Goal: Task Accomplishment & Management: Manage account settings

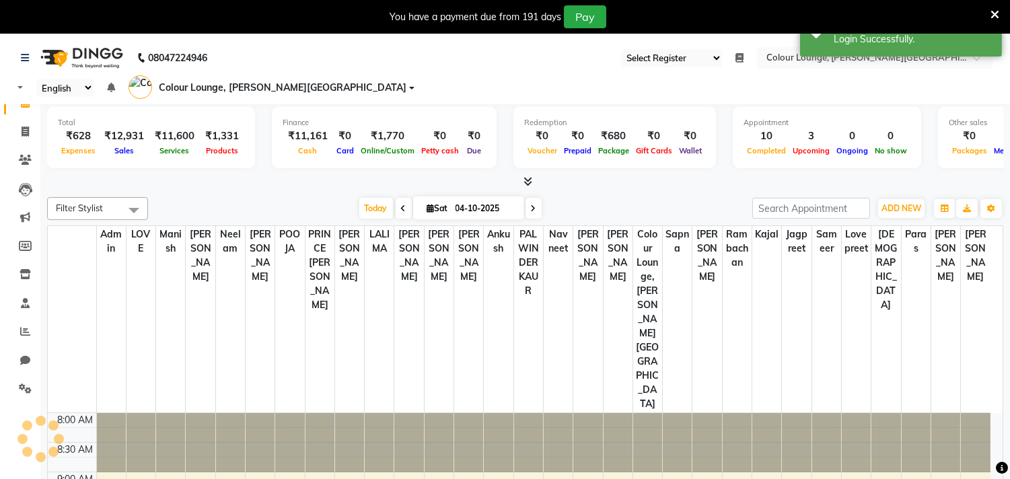
select select "67"
select select "en"
click at [24, 277] on icon at bounding box center [25, 274] width 11 height 10
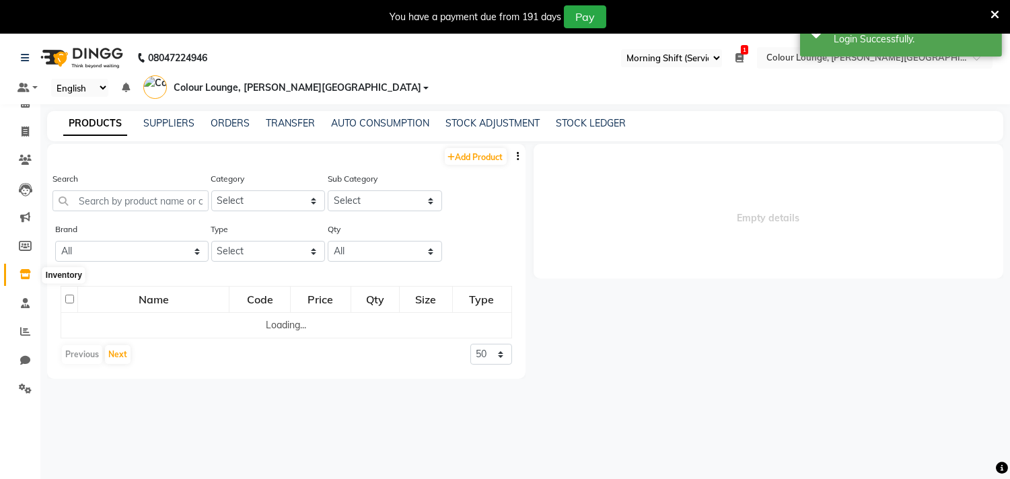
select select
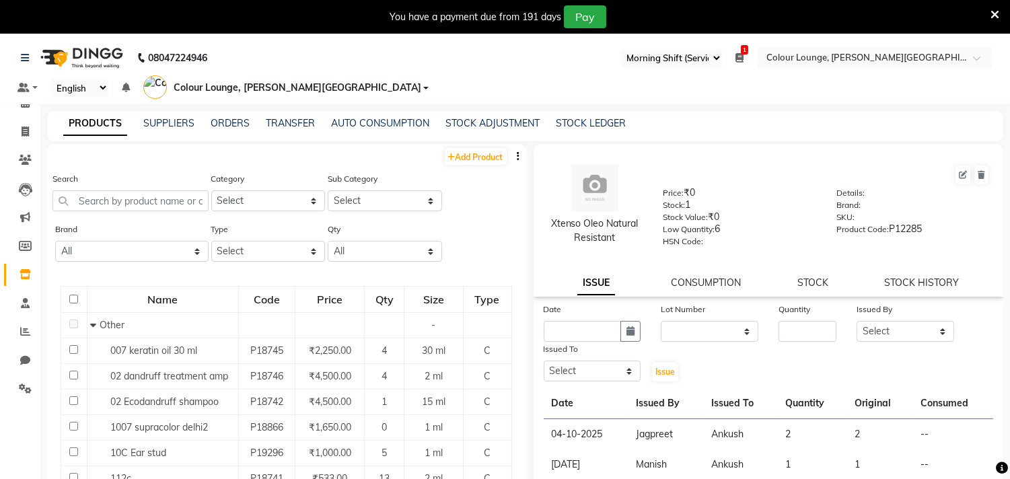
click at [993, 10] on icon at bounding box center [995, 15] width 9 height 12
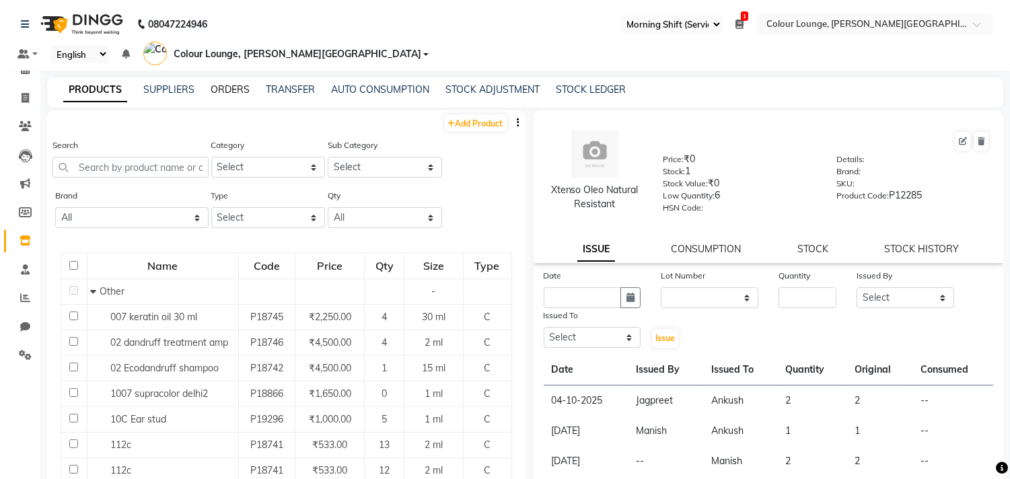
click at [223, 83] on link "ORDERS" at bounding box center [230, 89] width 39 height 12
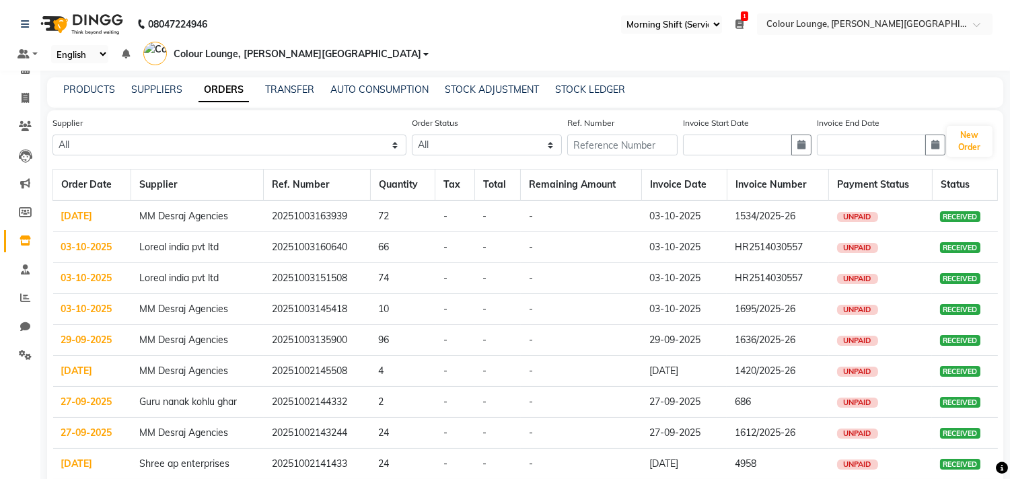
click at [90, 303] on link "03-10-2025" at bounding box center [86, 309] width 51 height 12
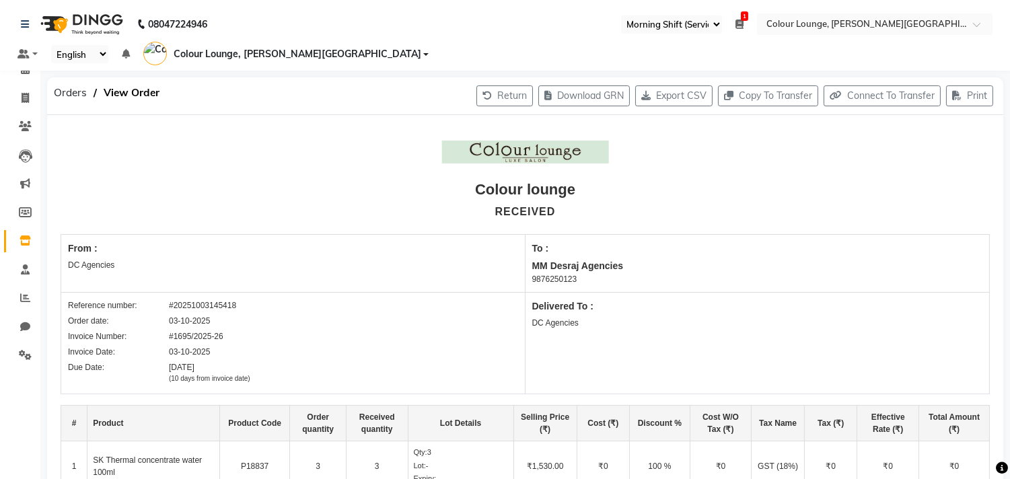
click at [20, 240] on icon at bounding box center [25, 241] width 11 height 10
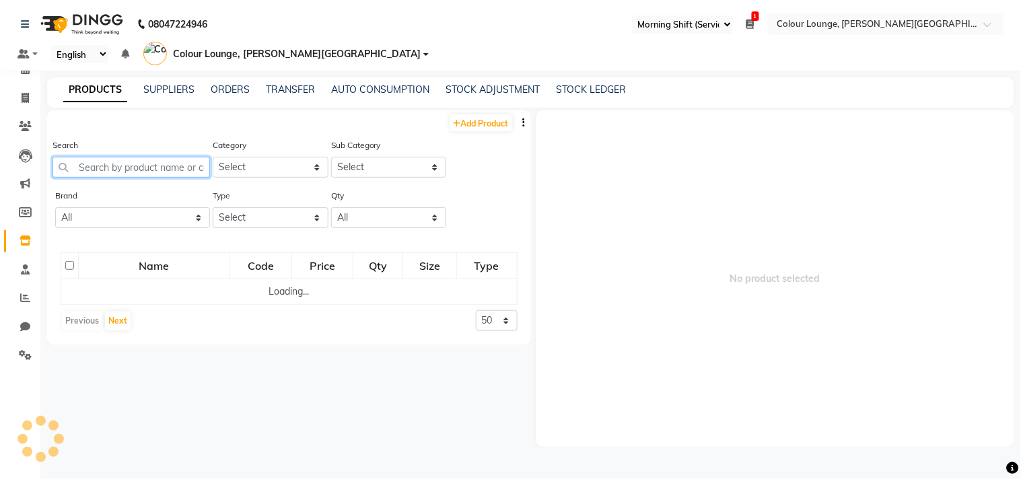
click at [156, 157] on input "text" at bounding box center [130, 167] width 157 height 21
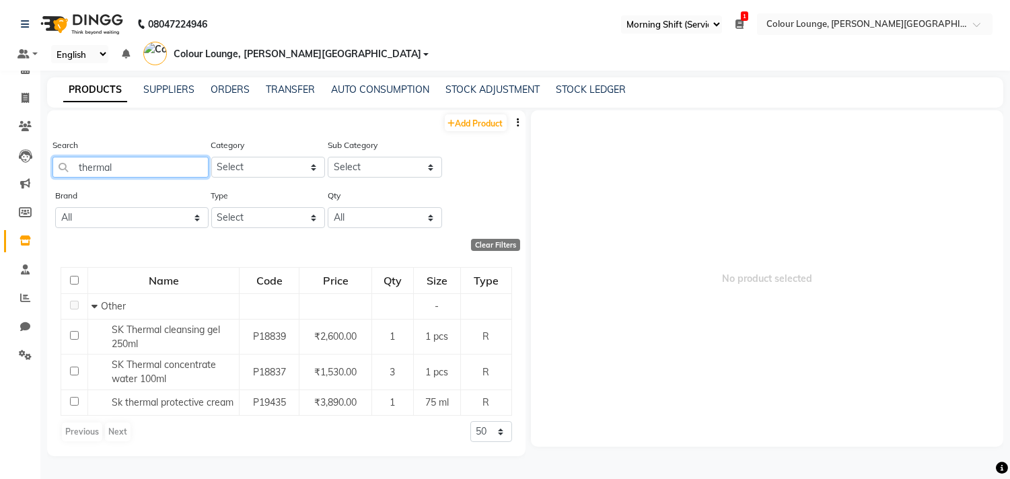
drag, startPoint x: 144, startPoint y: 147, endPoint x: 66, endPoint y: 168, distance: 81.0
click at [66, 168] on div "Search thermal" at bounding box center [130, 163] width 156 height 50
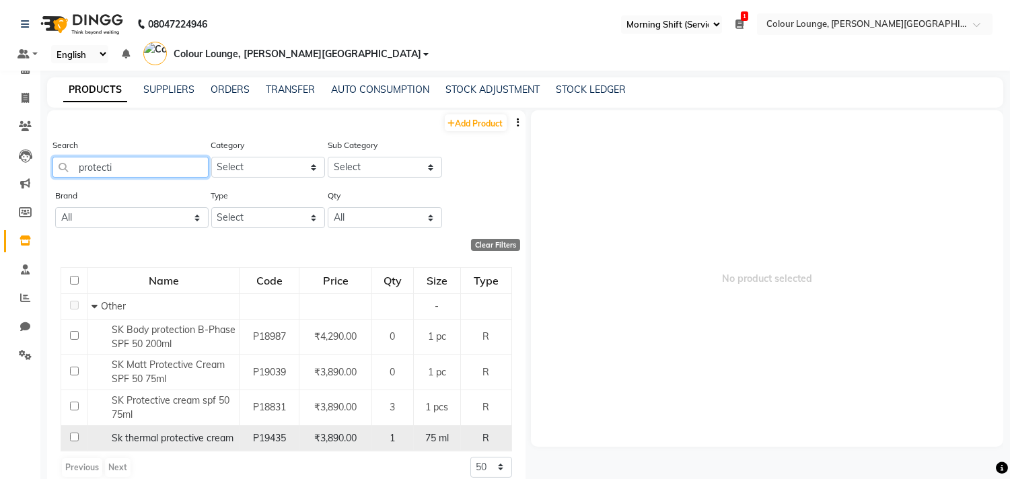
type input "protecti"
click at [226, 432] on span "Sk thermal protective cream" at bounding box center [173, 438] width 122 height 12
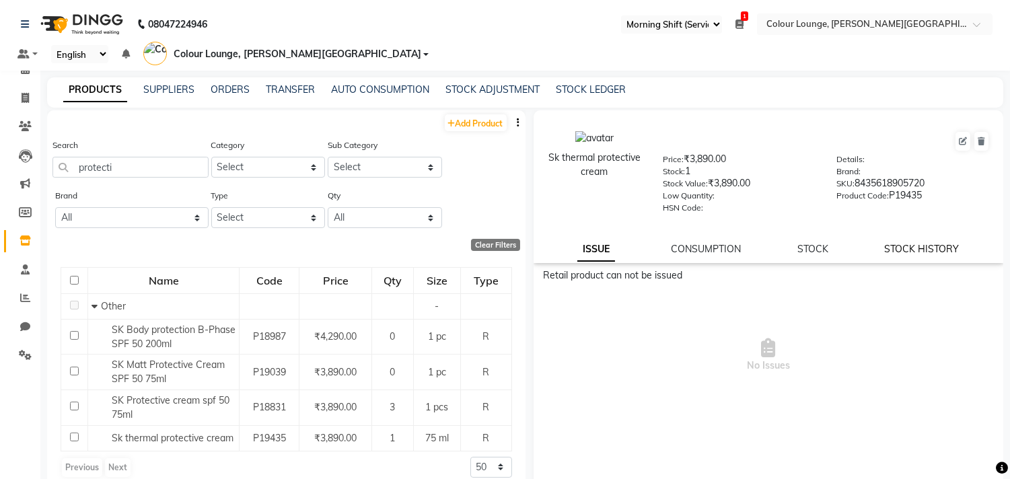
click at [923, 243] on link "STOCK HISTORY" at bounding box center [921, 249] width 75 height 12
select select "all"
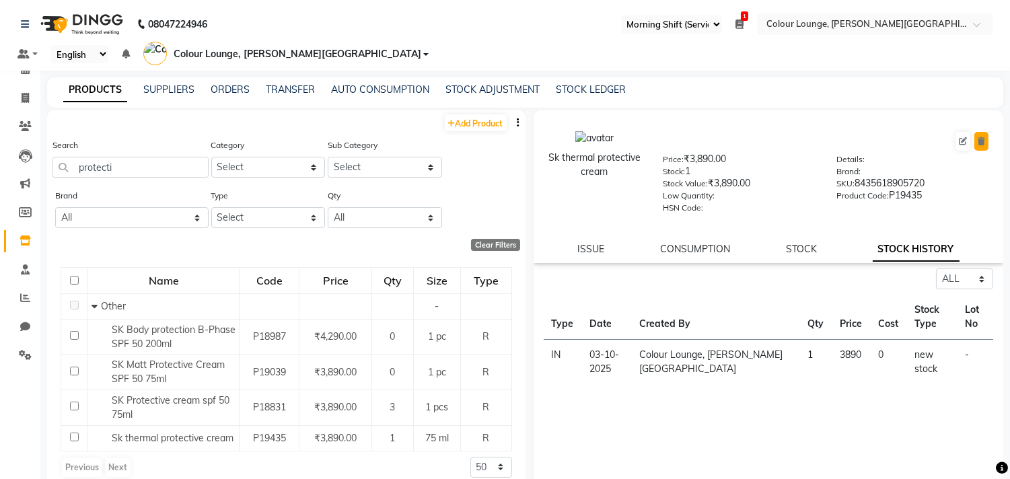
click at [974, 132] on button at bounding box center [981, 141] width 14 height 19
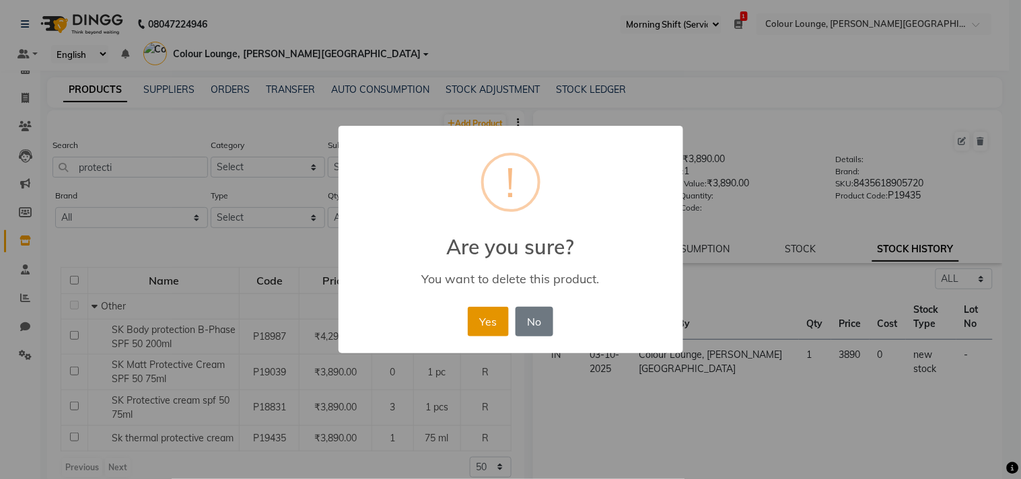
click at [482, 328] on button "Yes" at bounding box center [488, 322] width 41 height 30
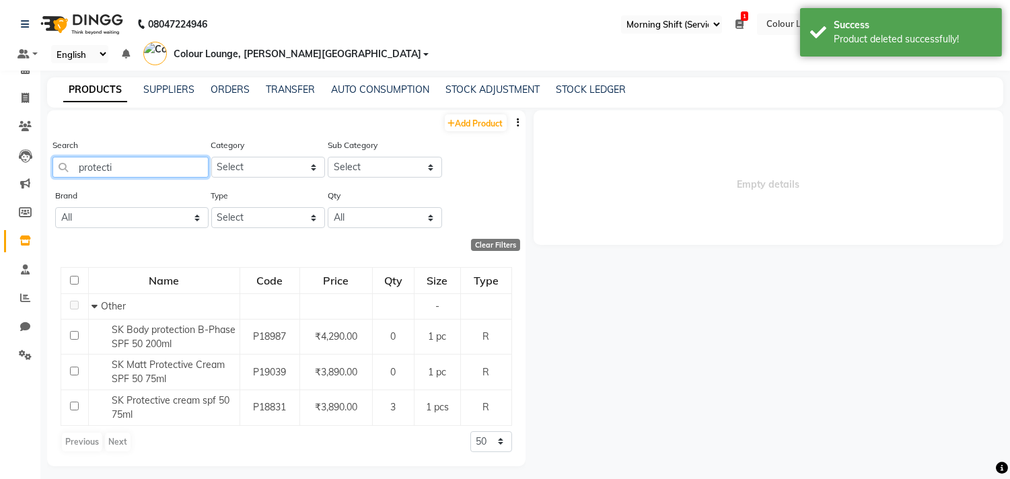
click at [139, 157] on input "protecti" at bounding box center [130, 167] width 156 height 21
type input "p"
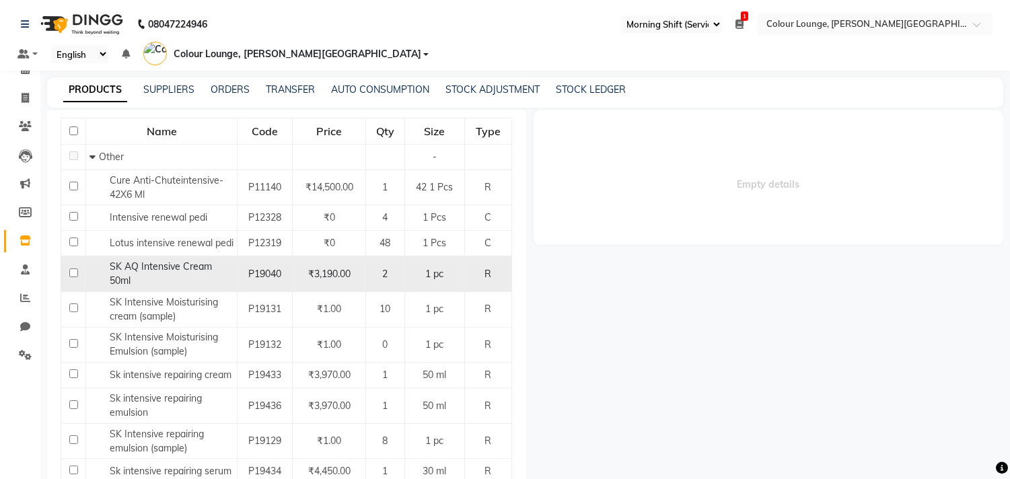
scroll to position [189, 0]
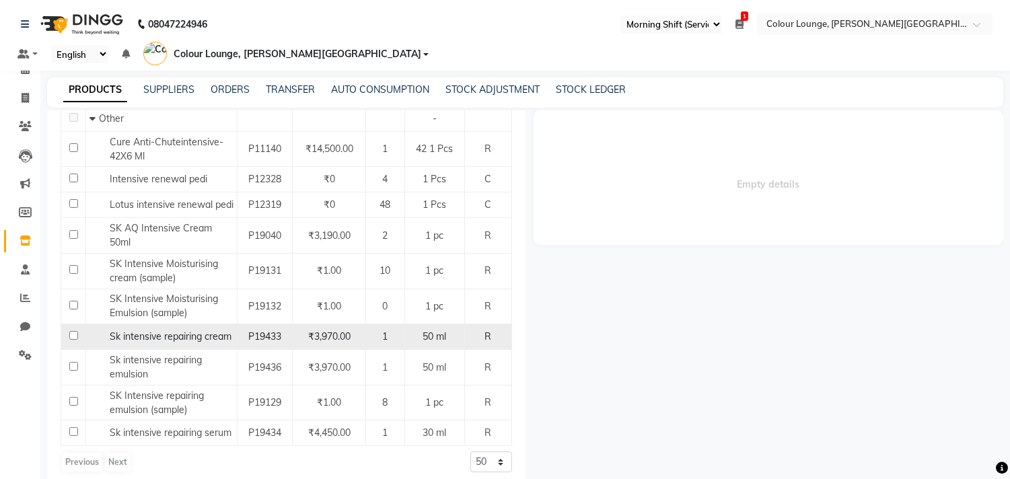
type input "intensiv"
click at [220, 330] on span "Sk intensive repairing cream" at bounding box center [171, 336] width 122 height 12
select select "all"
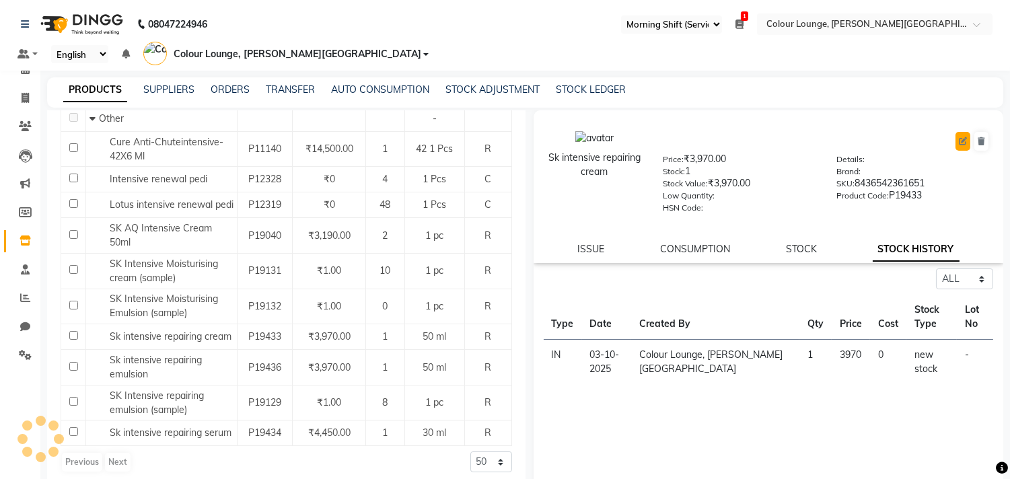
click at [959, 137] on icon at bounding box center [963, 141] width 8 height 8
select select "R"
select select "true"
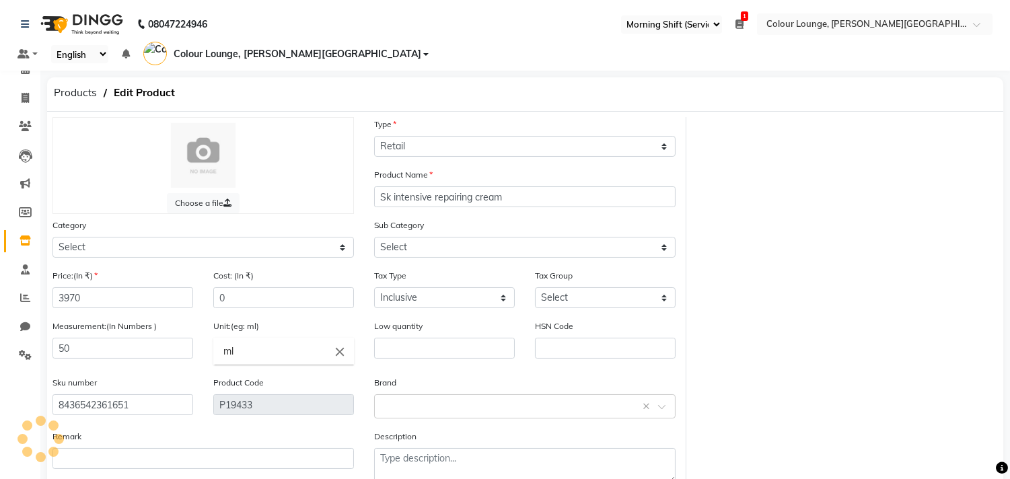
select select "1390101000"
select select "1390101002"
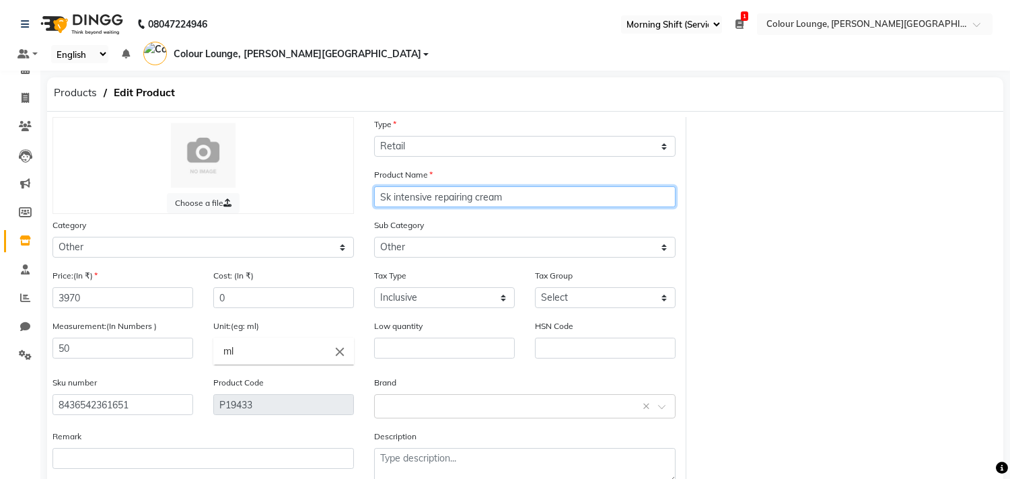
click at [394, 186] on input "Sk intensive repairing cream" at bounding box center [524, 196] width 301 height 21
click at [485, 186] on input "SK Intensive Repairing cream" at bounding box center [524, 196] width 301 height 21
click at [590, 186] on input "SK Intensive Repairing Cream" at bounding box center [524, 196] width 301 height 21
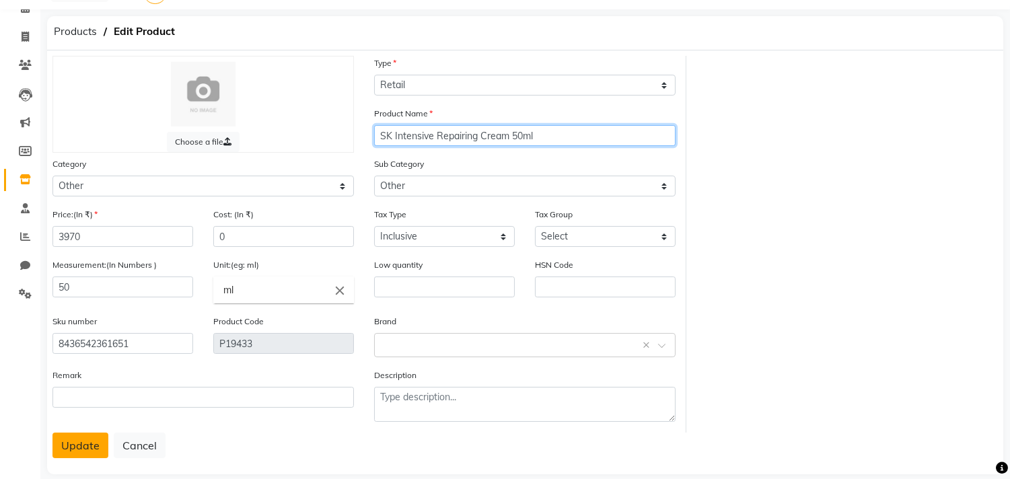
type input "SK Intensive Repairing Cream 50ml"
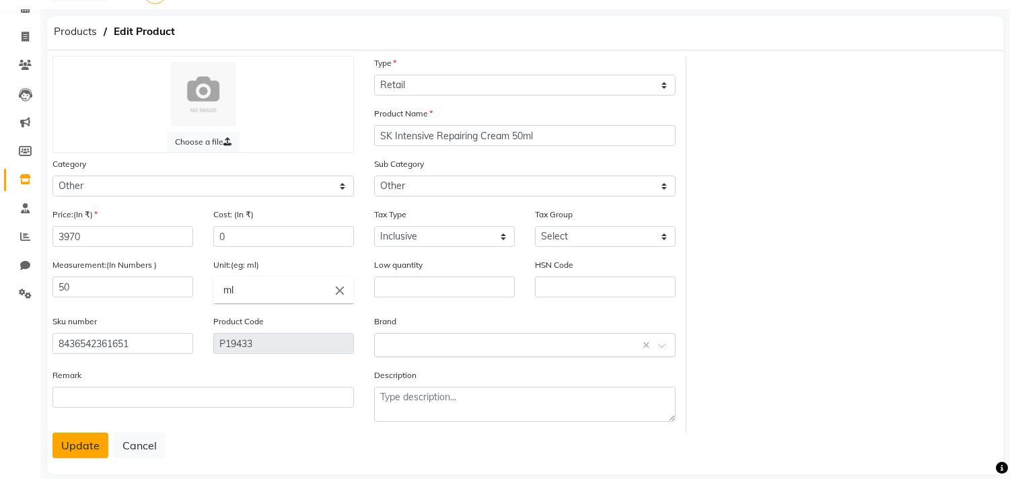
click at [83, 433] on button "Update" at bounding box center [80, 446] width 56 height 26
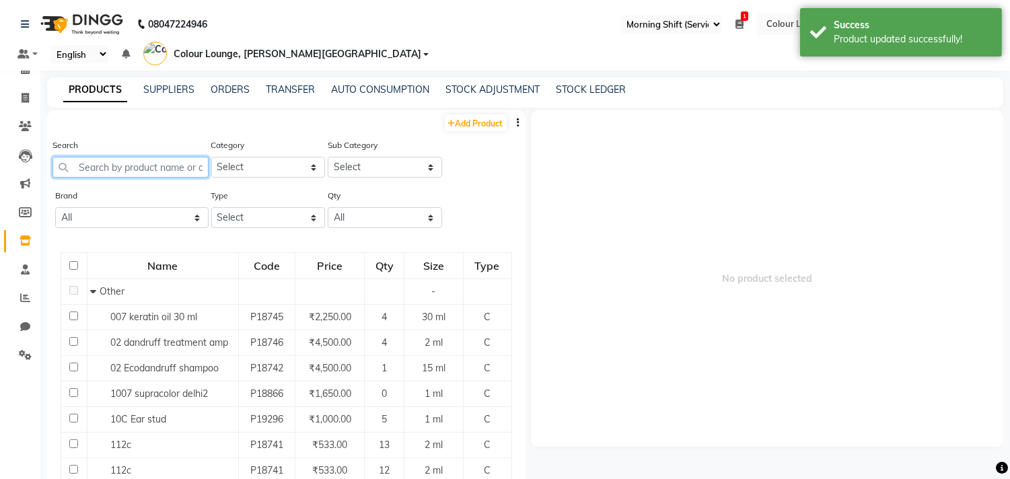
click at [176, 157] on input "text" at bounding box center [130, 167] width 156 height 21
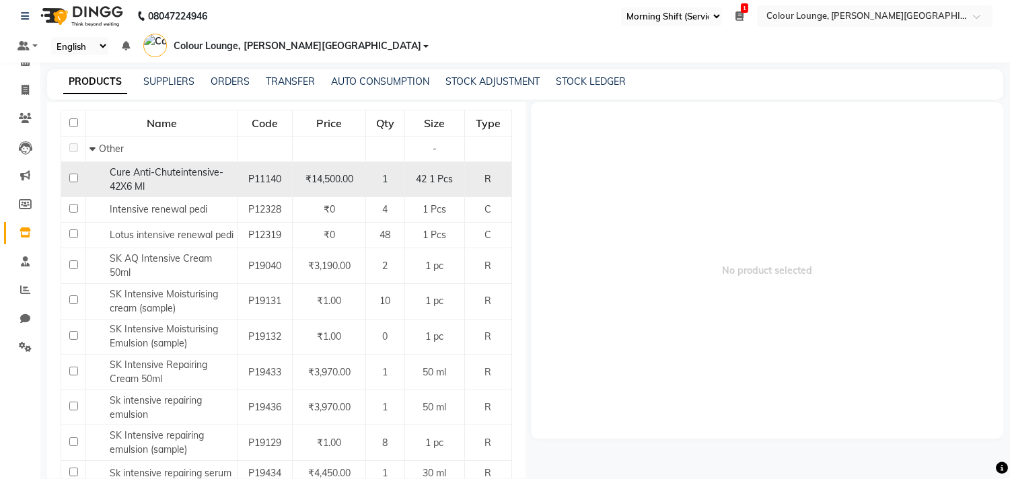
scroll to position [199, 0]
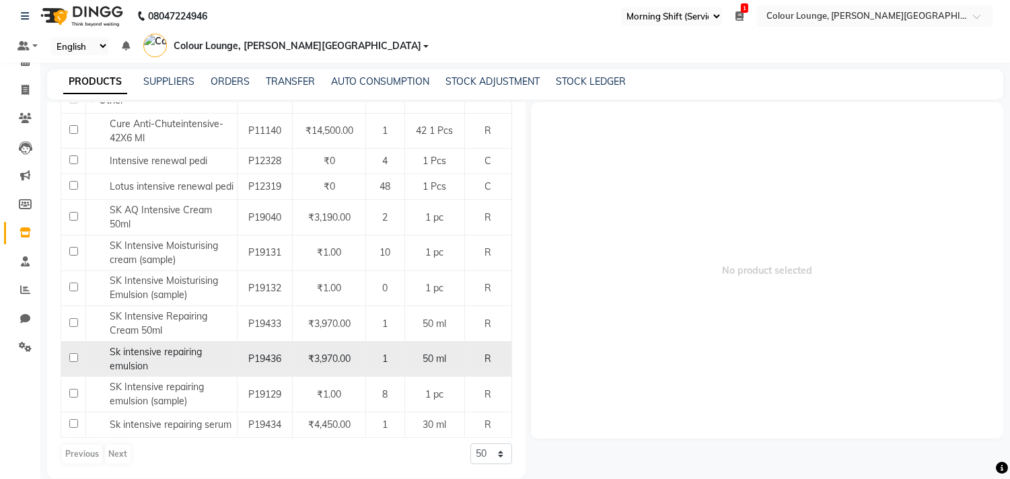
type input "intensive"
click at [167, 345] on div "Sk intensive repairing emulsion" at bounding box center [162, 359] width 144 height 28
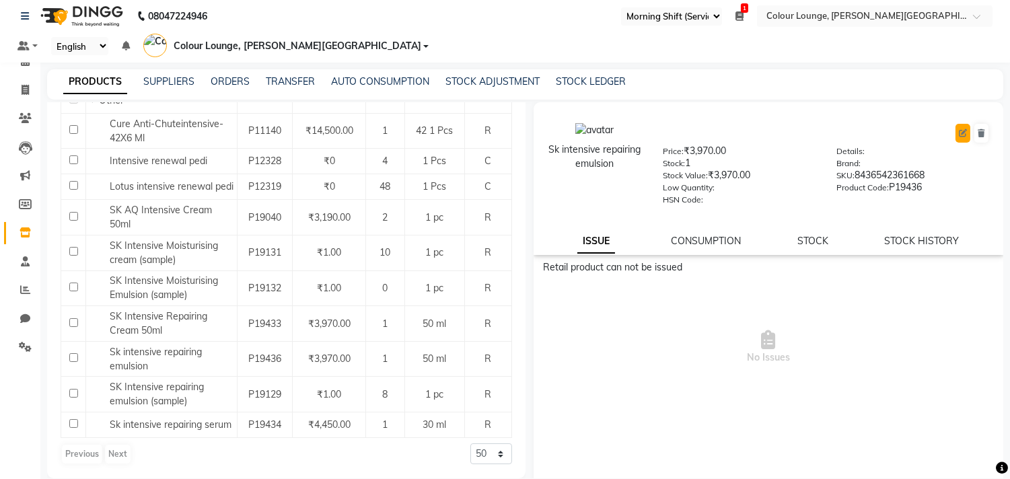
click at [959, 129] on icon at bounding box center [963, 133] width 8 height 8
select select "true"
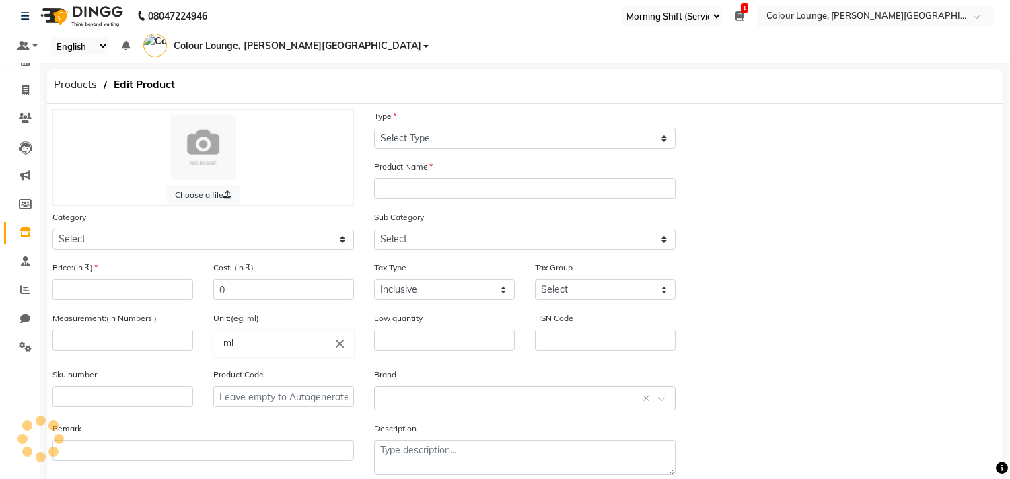
select select "R"
type input "Sk intensive repairing emulsion"
select select
type input "3970"
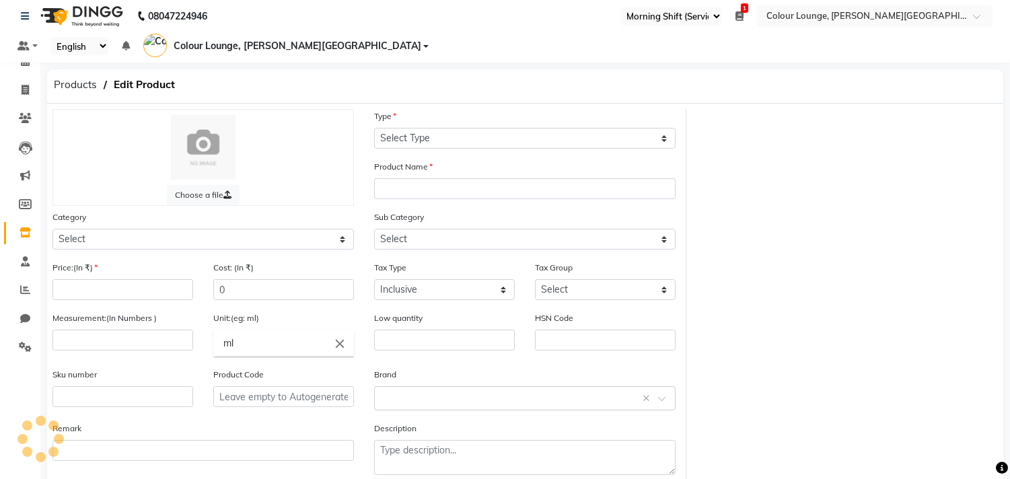
type input "50"
type input "8436542361668"
type input "P19436"
select select "1390101000"
select select "1390101002"
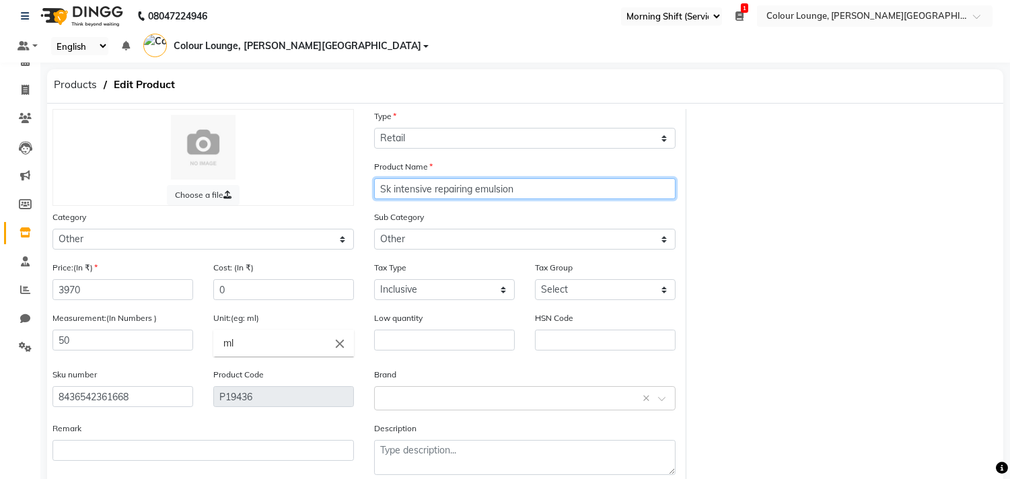
click at [388, 178] on input "Sk intensive repairing emulsion" at bounding box center [524, 188] width 301 height 21
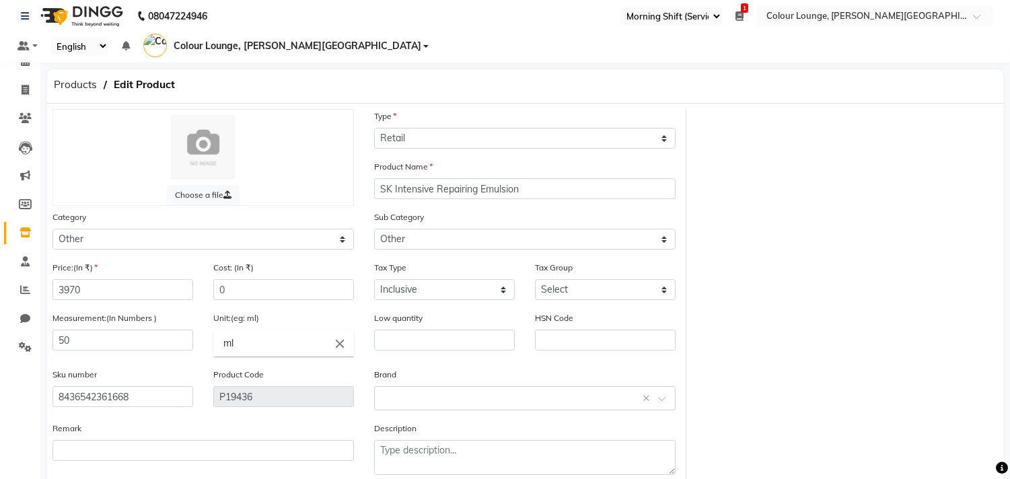
click at [450, 210] on div "Sub Category Select Houskeeping Other" at bounding box center [524, 230] width 301 height 40
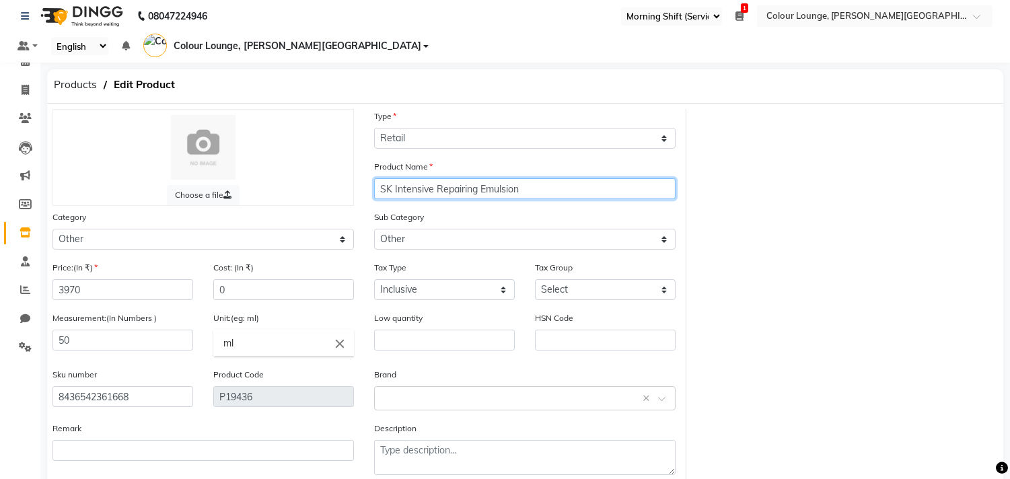
click at [536, 178] on input "SK Intensive Repairing Emulsion" at bounding box center [524, 188] width 301 height 21
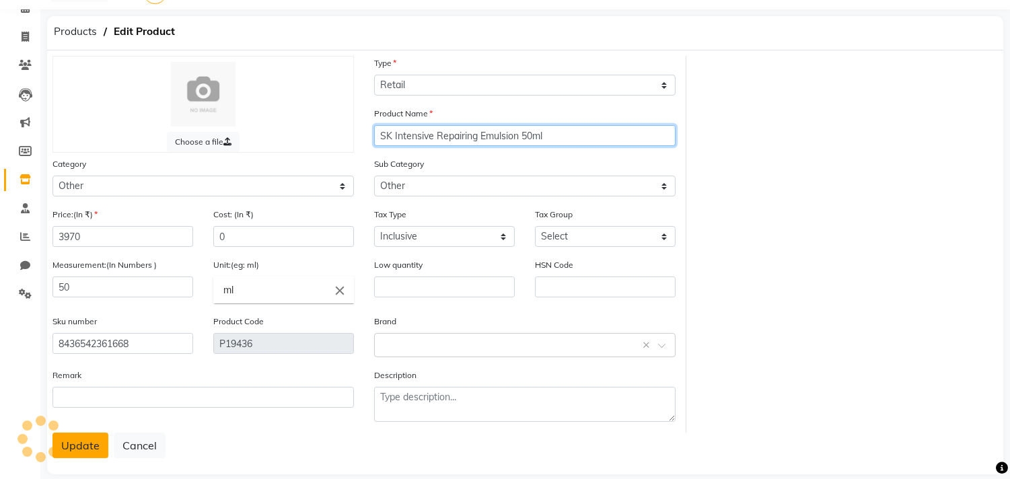
type input "SK Intensive Repairing Emulsion 50ml"
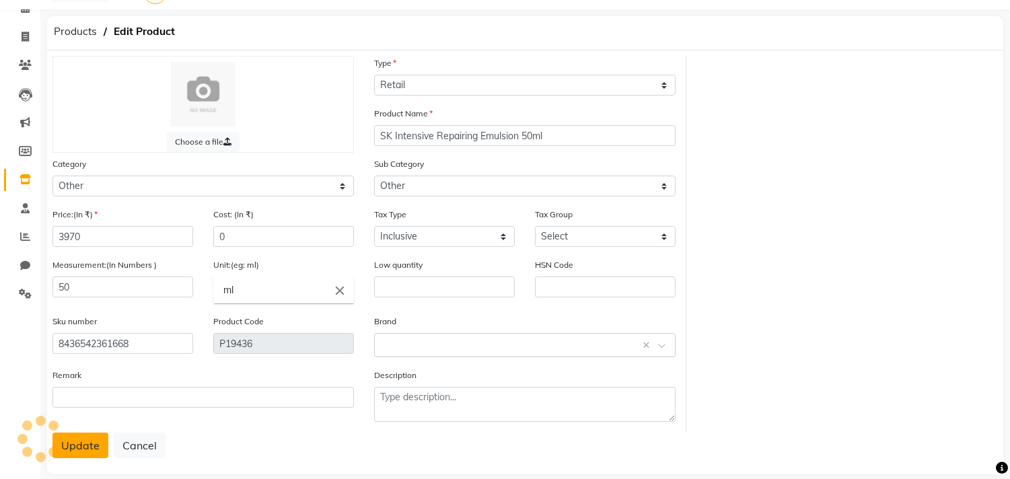
click at [75, 435] on button "Update" at bounding box center [80, 446] width 56 height 26
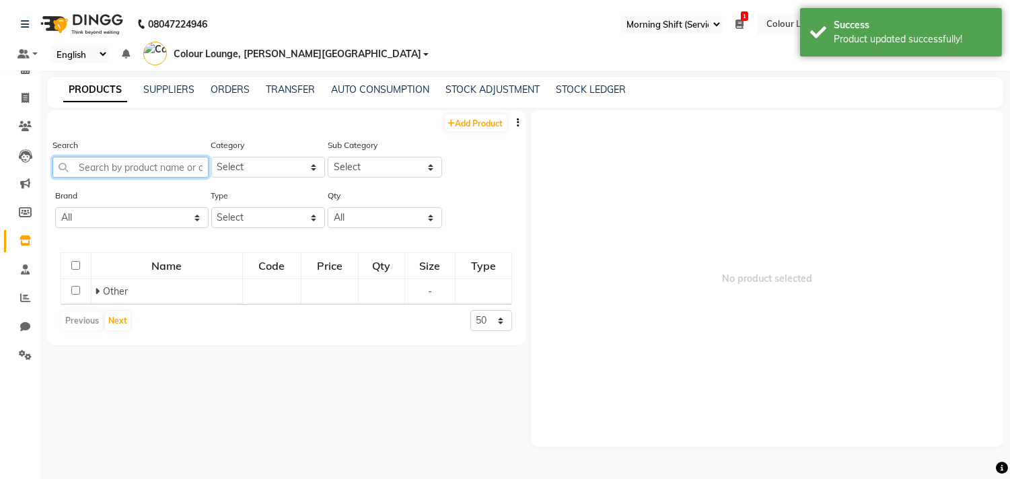
click at [116, 157] on input "text" at bounding box center [130, 167] width 156 height 21
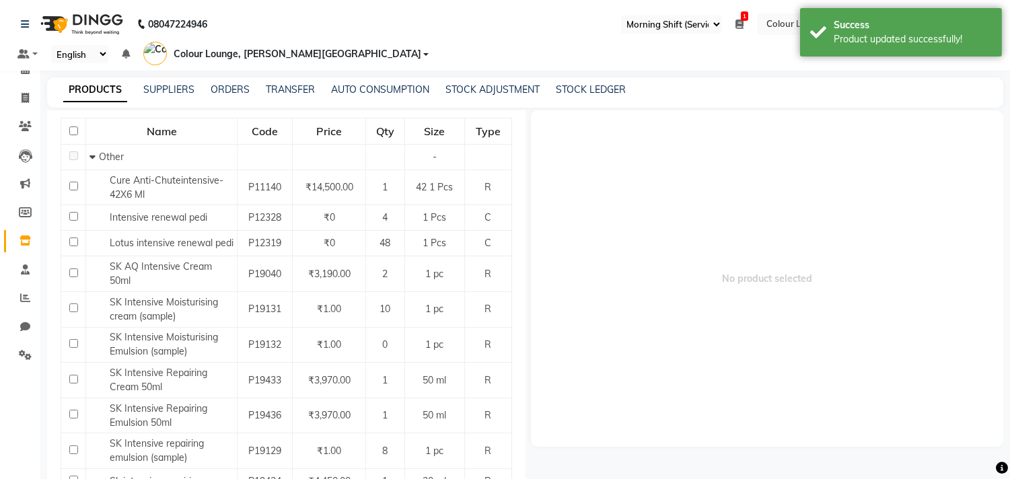
scroll to position [199, 0]
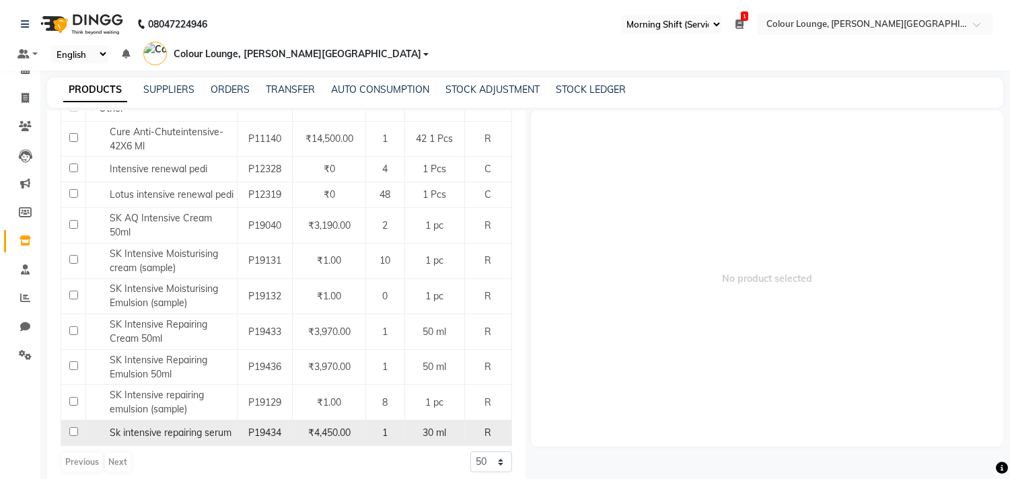
type input "intensive"
click at [133, 427] on span "Sk intensive repairing serum" at bounding box center [171, 433] width 122 height 12
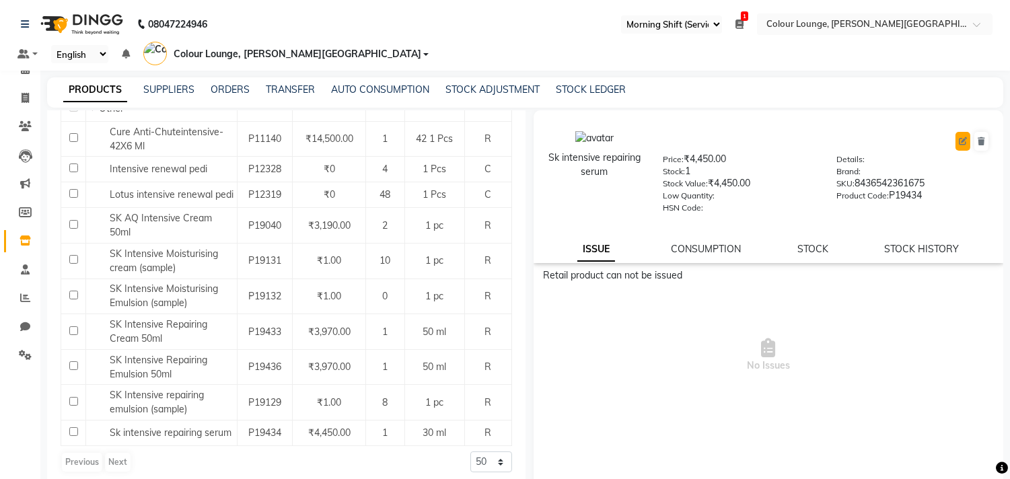
click at [956, 132] on button at bounding box center [963, 141] width 15 height 19
select select "true"
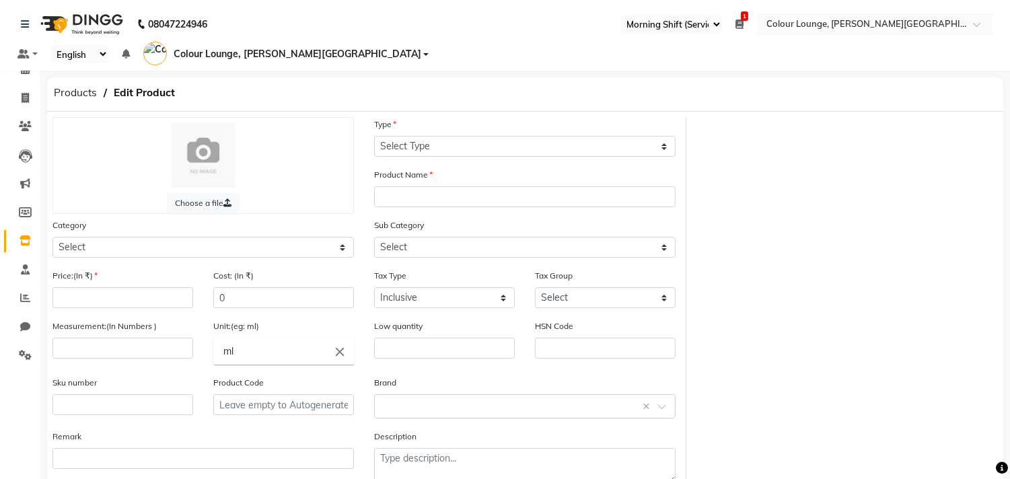
select select "R"
type input "Sk intensive repairing serum"
select select
type input "4450"
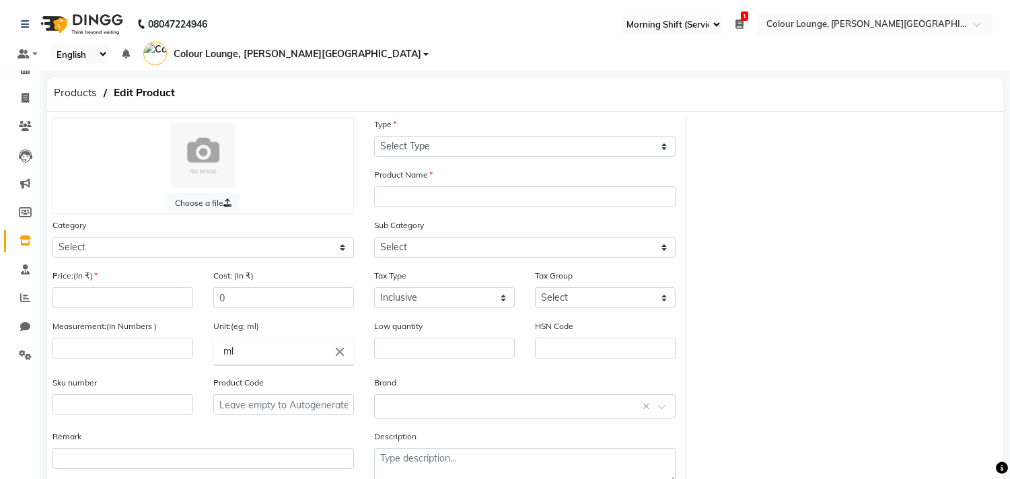
type input "30"
type input "8436542361675"
type input "P19434"
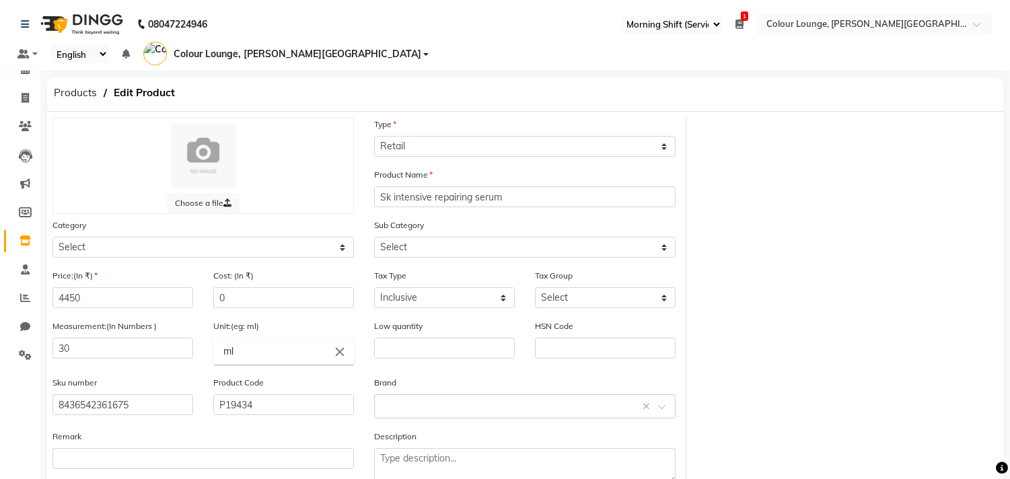
select select "1390101000"
select select "1390101002"
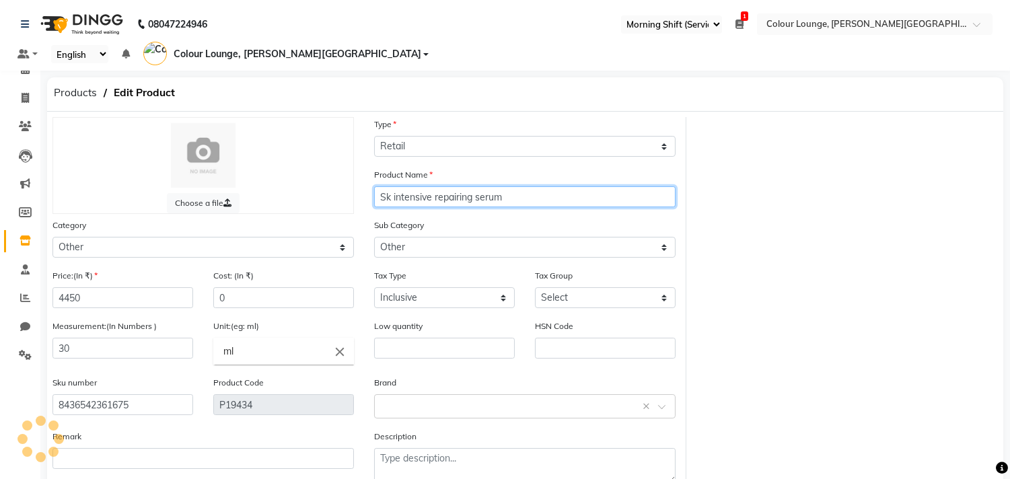
click at [384, 186] on input "Sk intensive repairing serum" at bounding box center [524, 196] width 301 height 21
click at [391, 186] on input "Sk intensive repairing serum" at bounding box center [524, 196] width 301 height 21
drag, startPoint x: 508, startPoint y: 176, endPoint x: 509, endPoint y: 187, distance: 10.9
click at [507, 186] on input "SK Intensive Repairing Serum in Cream 30ml" at bounding box center [524, 196] width 301 height 21
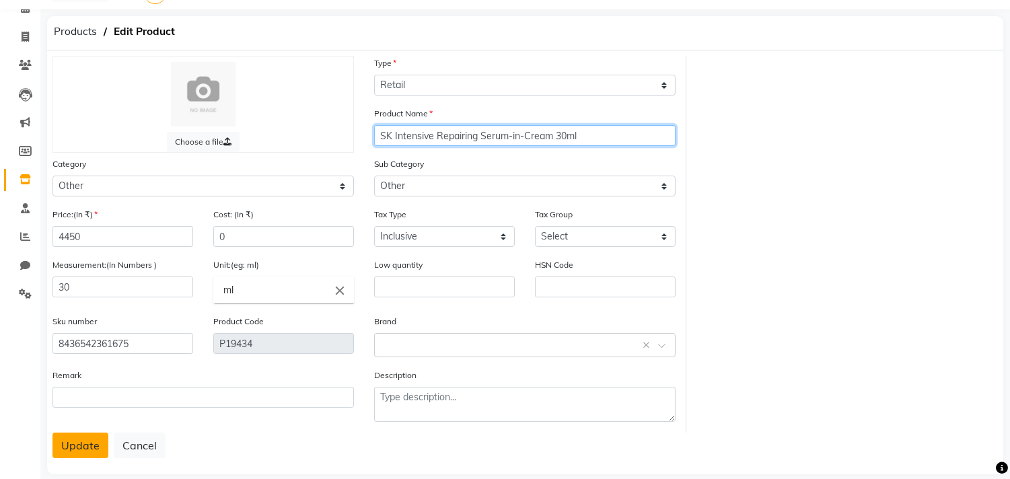
type input "SK Intensive Repairing Serum-in-Cream 30ml"
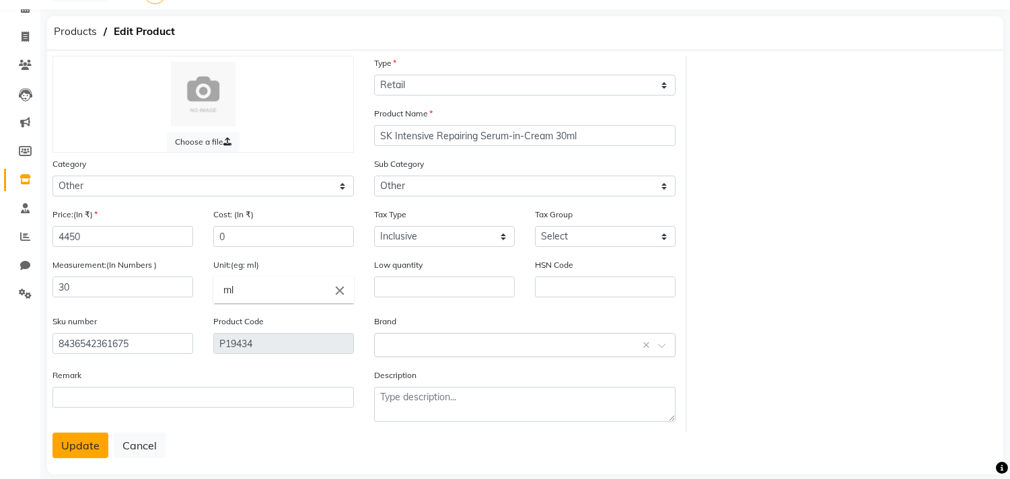
click at [68, 433] on button "Update" at bounding box center [80, 446] width 56 height 26
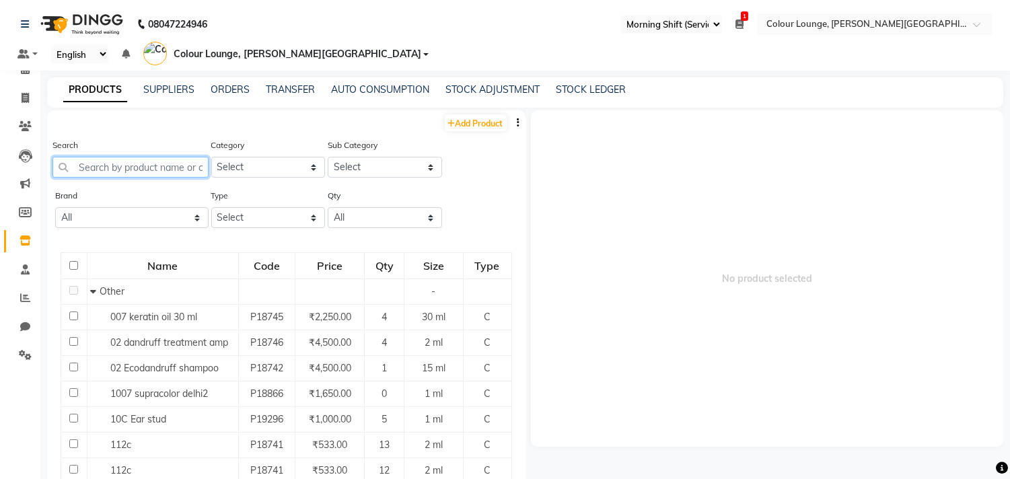
click at [169, 157] on input "text" at bounding box center [130, 167] width 156 height 21
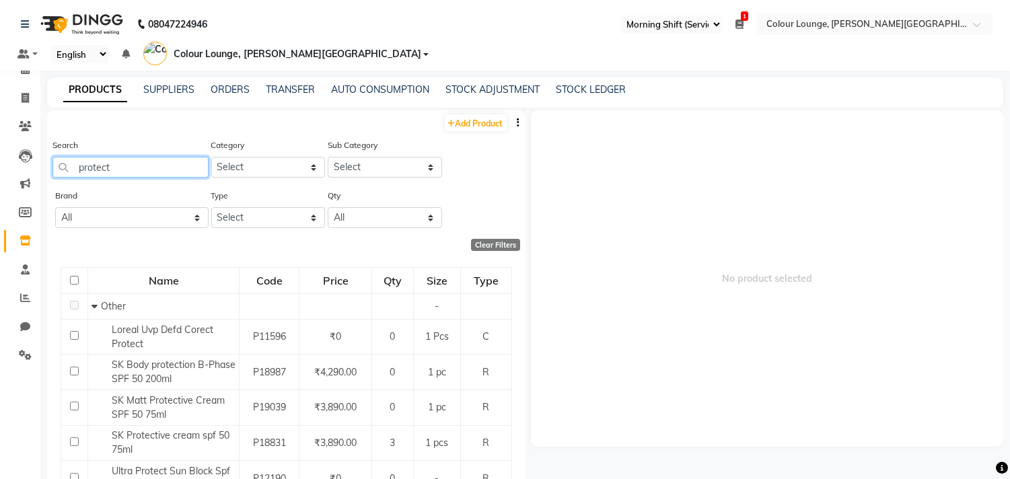
type input "protect"
click at [233, 79] on div "PRODUCTS SUPPLIERS ORDERS TRANSFER AUTO CONSUMPTION STOCK ADJUSTMENT STOCK LEDG…" at bounding box center [525, 92] width 956 height 30
click at [232, 83] on link "ORDERS" at bounding box center [230, 89] width 39 height 12
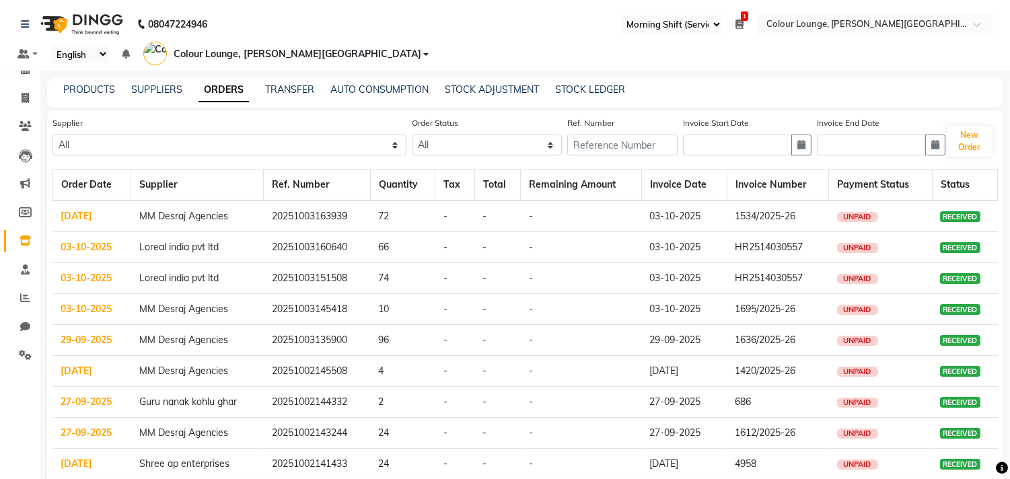
click at [81, 303] on link "03-10-2025" at bounding box center [86, 309] width 51 height 12
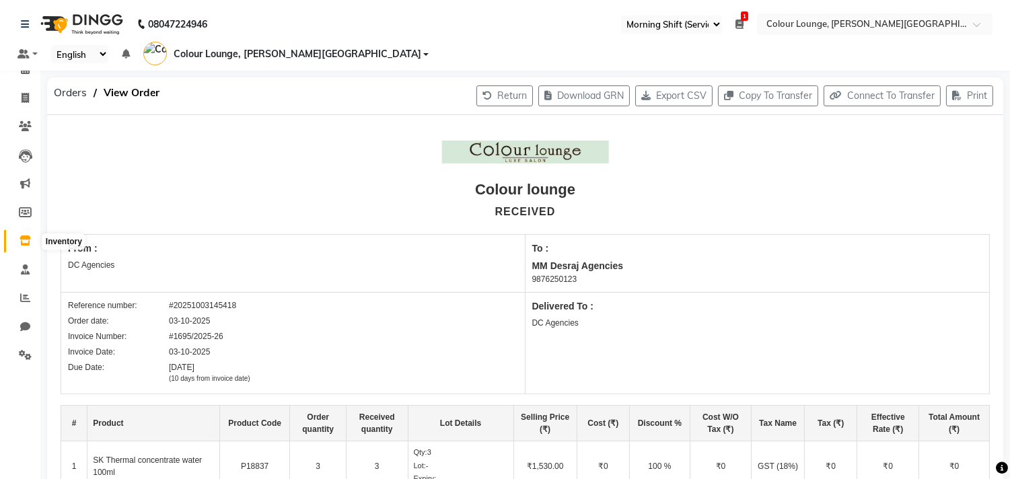
click at [20, 240] on icon at bounding box center [25, 241] width 11 height 10
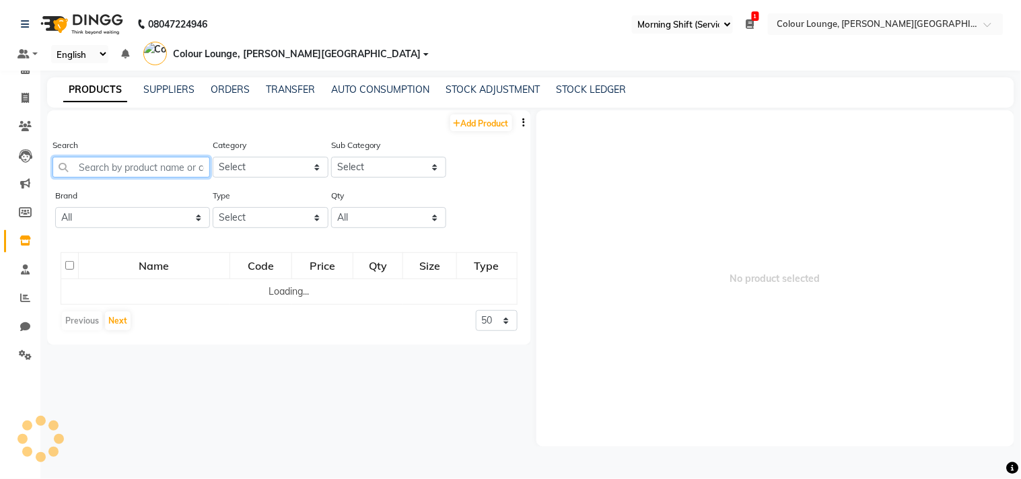
click at [139, 157] on input "text" at bounding box center [130, 167] width 157 height 21
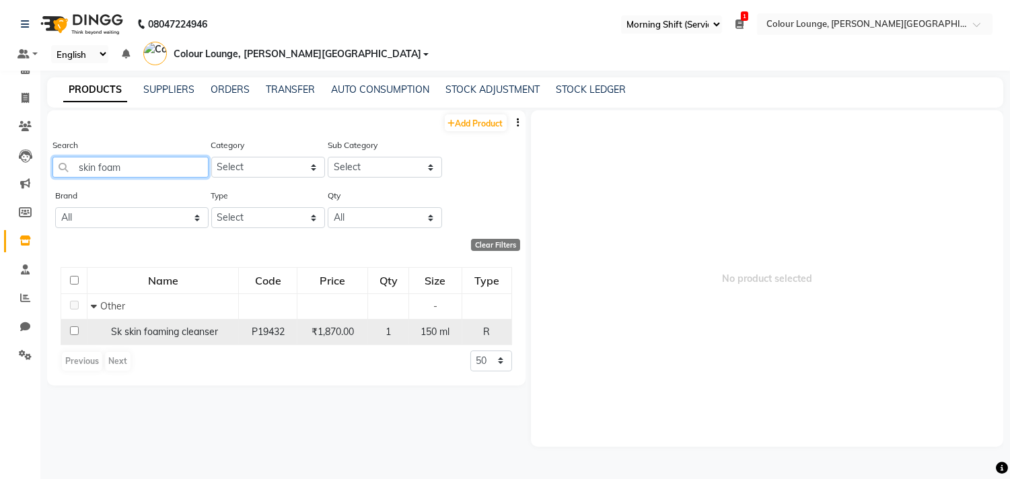
type input "skin foam"
click at [197, 326] on span "Sk skin foaming cleanser" at bounding box center [164, 332] width 107 height 12
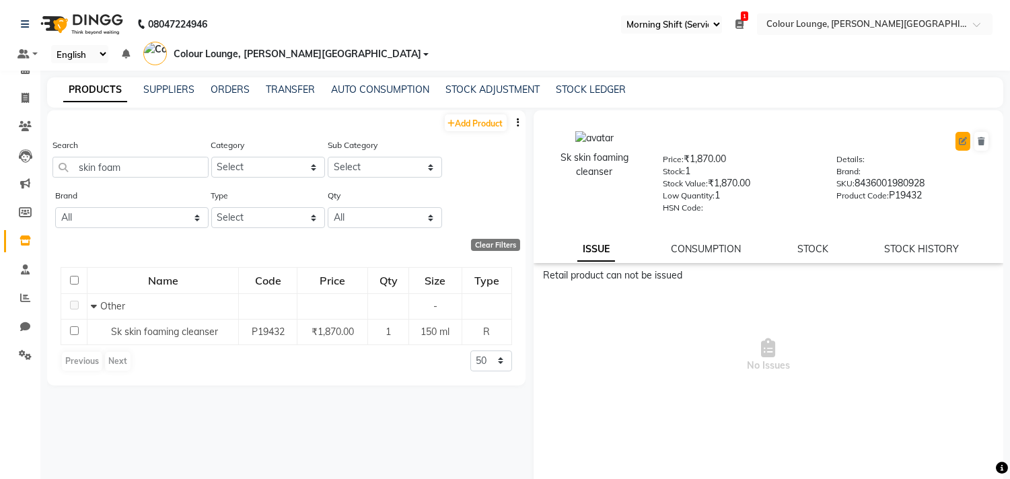
click at [956, 132] on button at bounding box center [963, 141] width 15 height 19
select select "true"
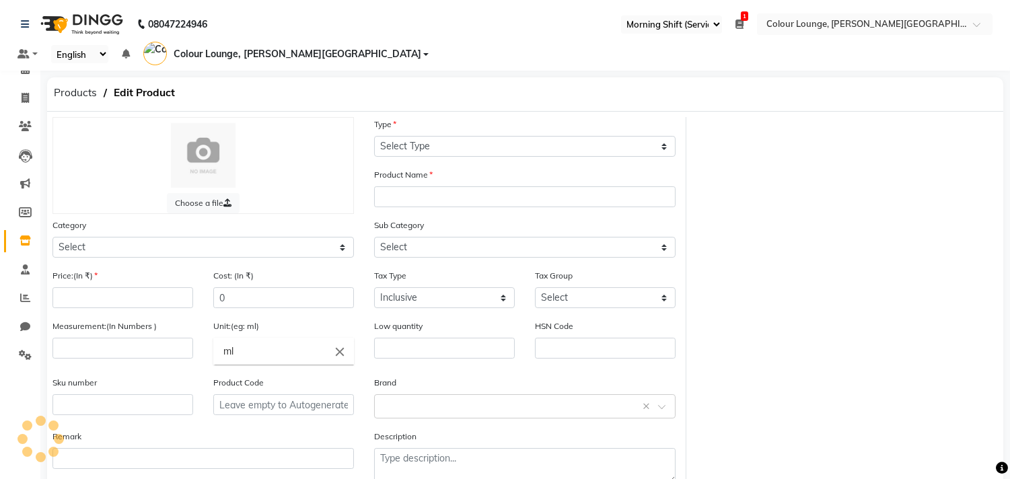
select select "R"
type input "Sk skin foaming cleanser"
select select
type input "1870"
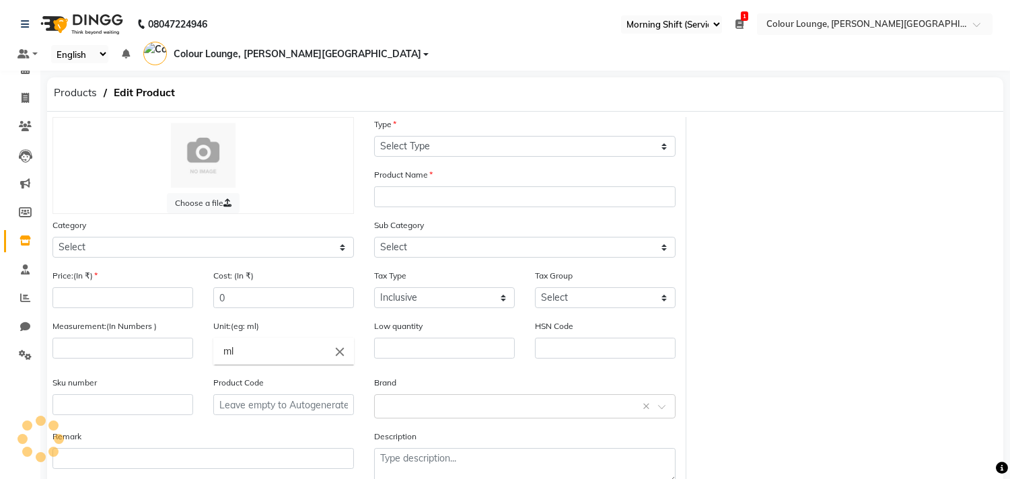
type input "150"
type input "1"
type input "8436001980928"
type input "P19432"
select select "1390101000"
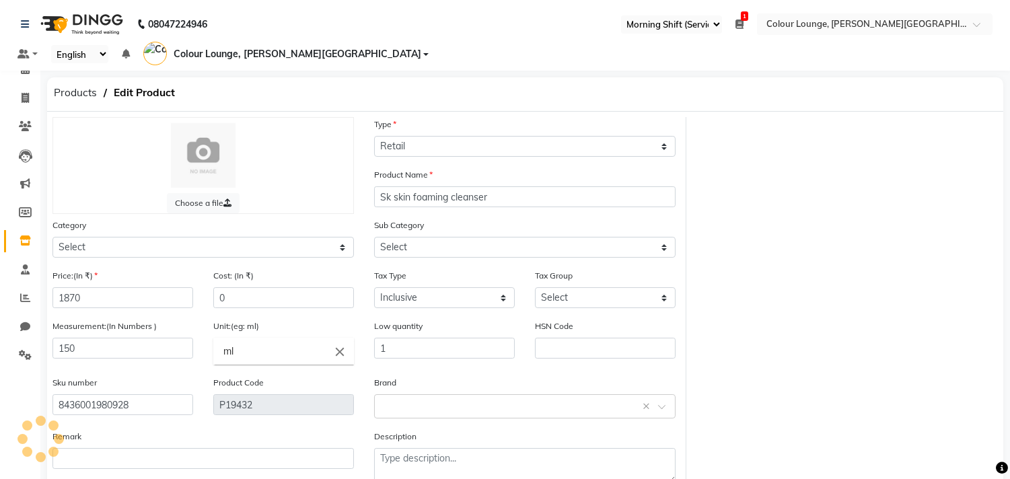
select select "1390101002"
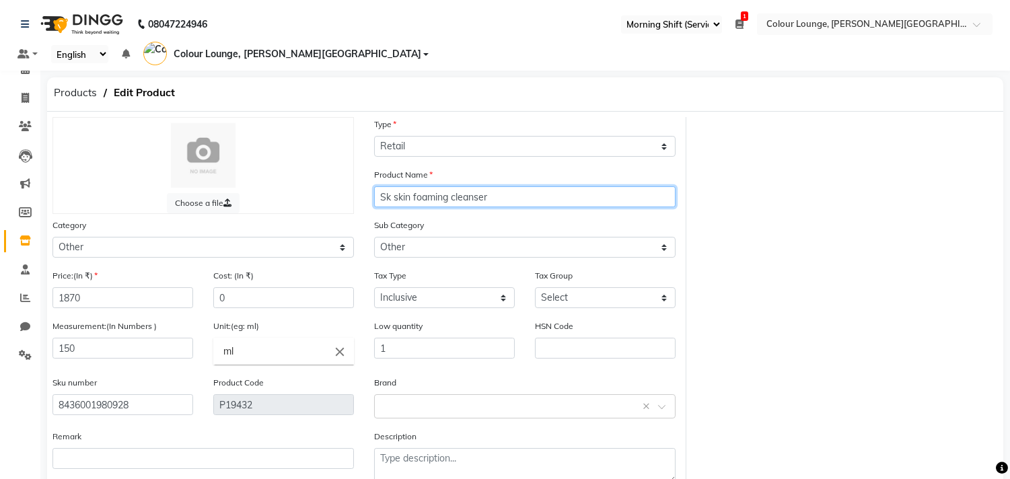
click at [385, 186] on input "Sk skin foaming cleanser" at bounding box center [524, 196] width 301 height 21
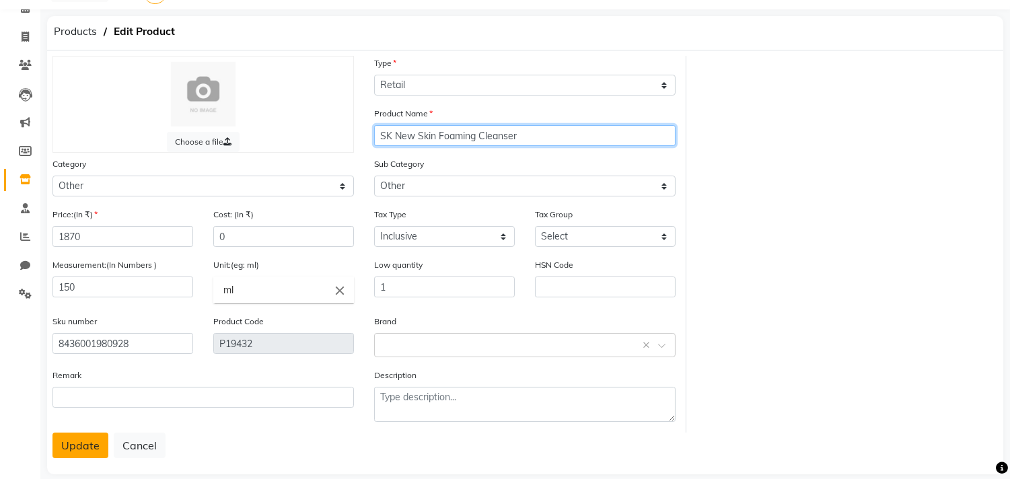
type input "SK New Skin Foaming Cleanser"
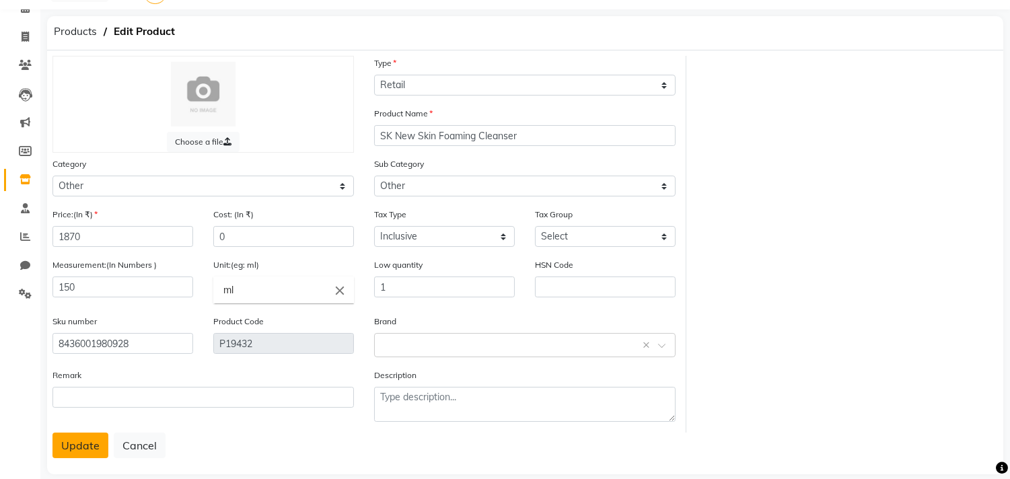
click at [72, 433] on button "Update" at bounding box center [80, 446] width 56 height 26
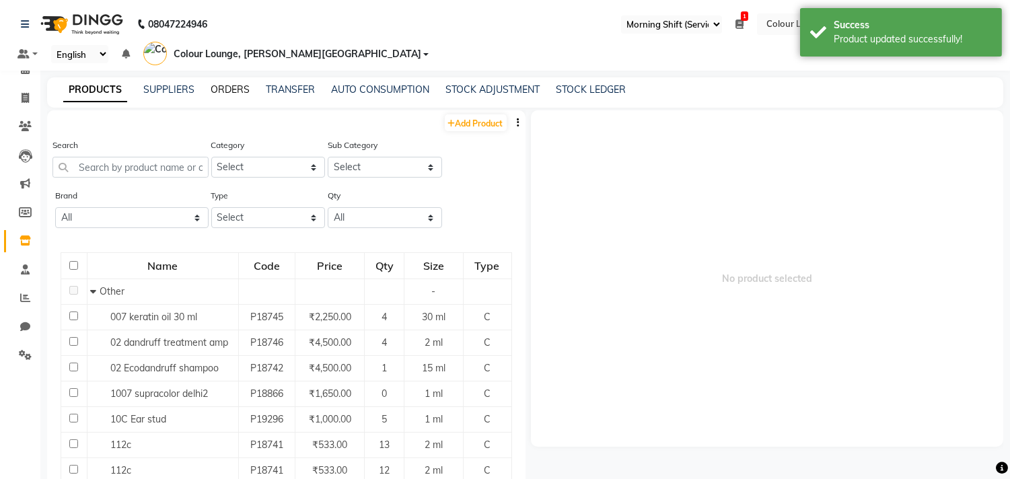
click at [238, 83] on link "ORDERS" at bounding box center [230, 89] width 39 height 12
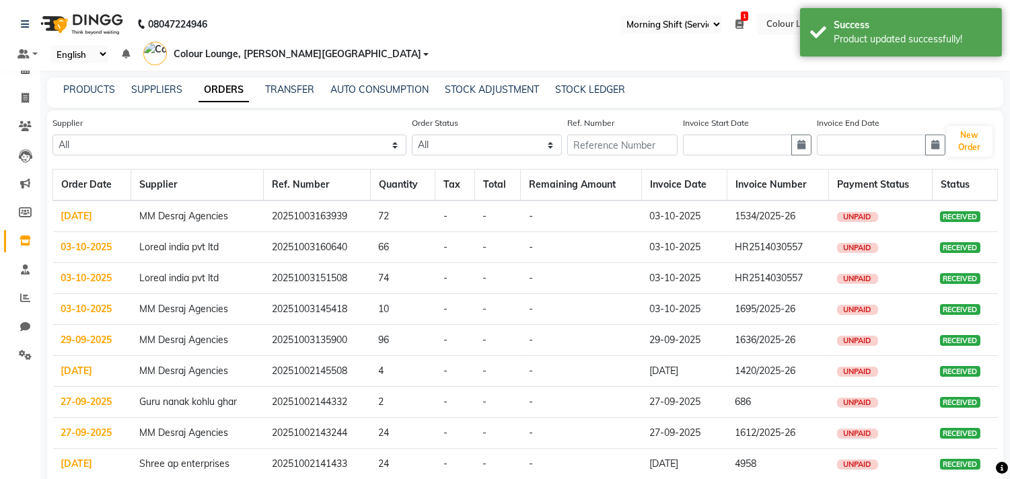
click at [85, 303] on link "03-10-2025" at bounding box center [86, 309] width 51 height 12
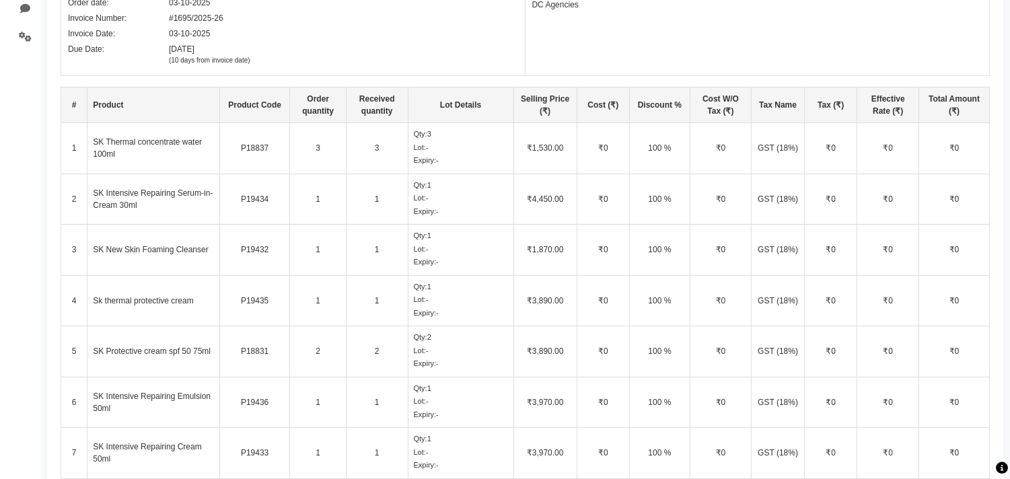
scroll to position [374, 0]
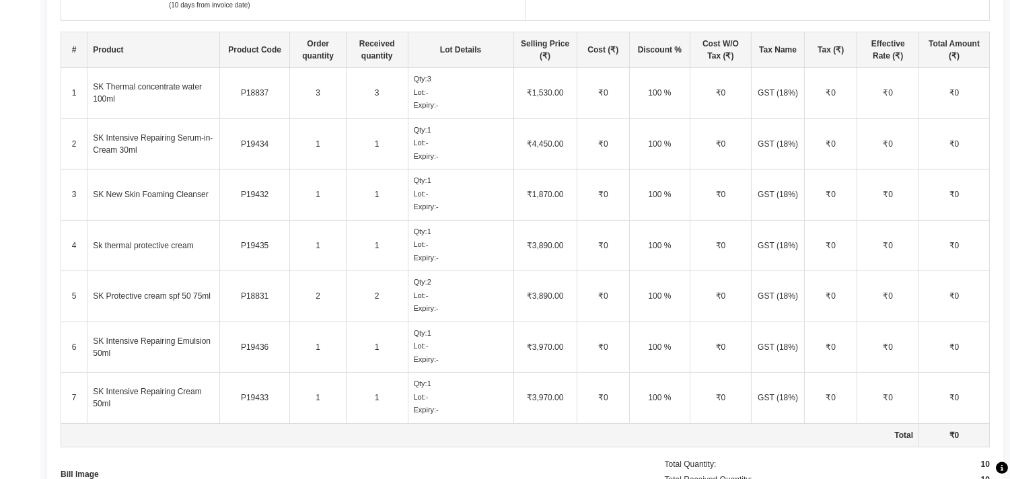
click at [499, 201] on div "Expiry: -" at bounding box center [461, 206] width 94 height 11
click at [711, 220] on td "₹0" at bounding box center [721, 245] width 62 height 51
click at [910, 68] on td "₹0" at bounding box center [888, 93] width 62 height 51
click at [886, 88] on td "₹0" at bounding box center [888, 93] width 62 height 51
